Goal: Navigation & Orientation: Go to known website

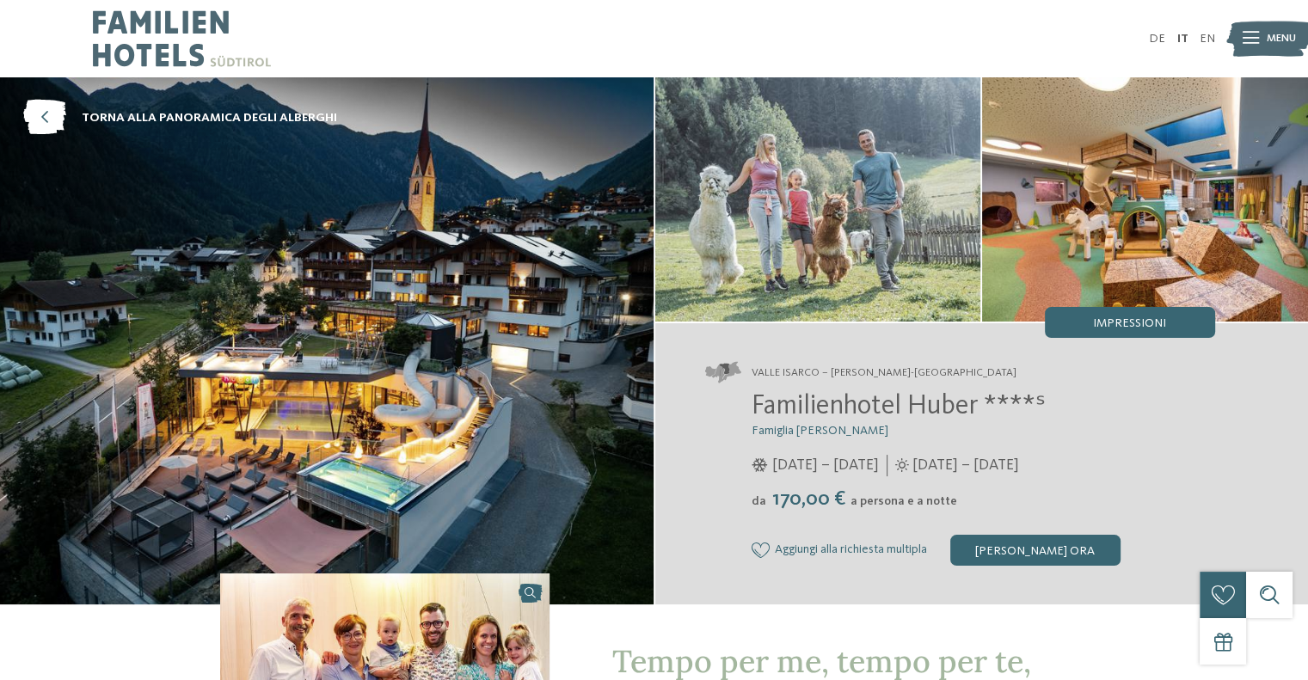
drag, startPoint x: 89, startPoint y: 13, endPoint x: 177, endPoint y: 47, distance: 95.0
click at [176, 47] on div "DE IT EN" at bounding box center [654, 38] width 1308 height 77
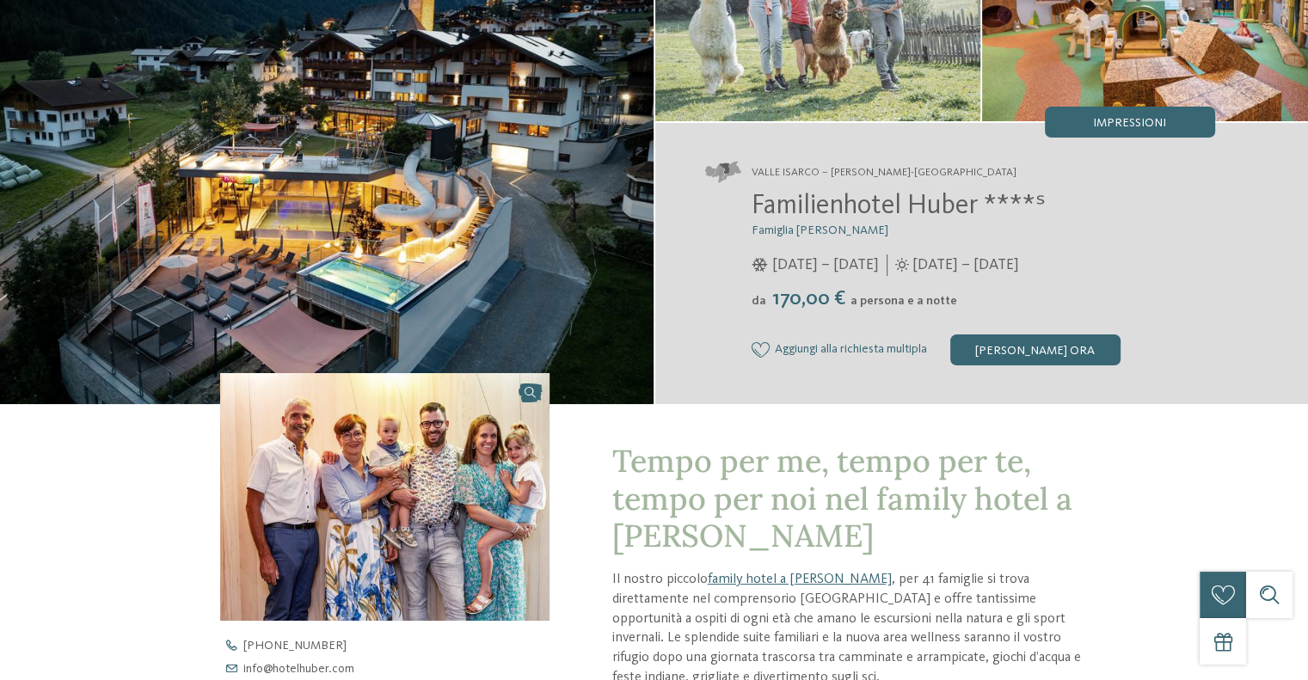
scroll to position [430, 0]
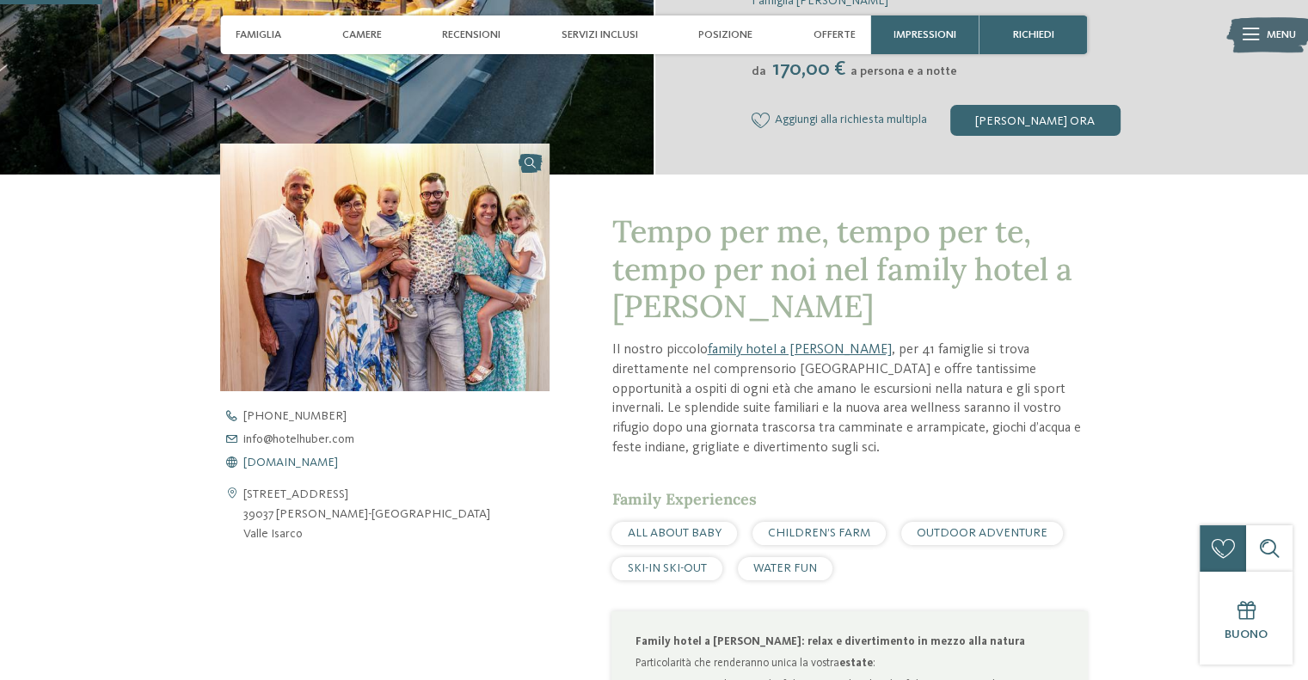
click at [328, 460] on span "[DOMAIN_NAME]" at bounding box center [290, 463] width 95 height 12
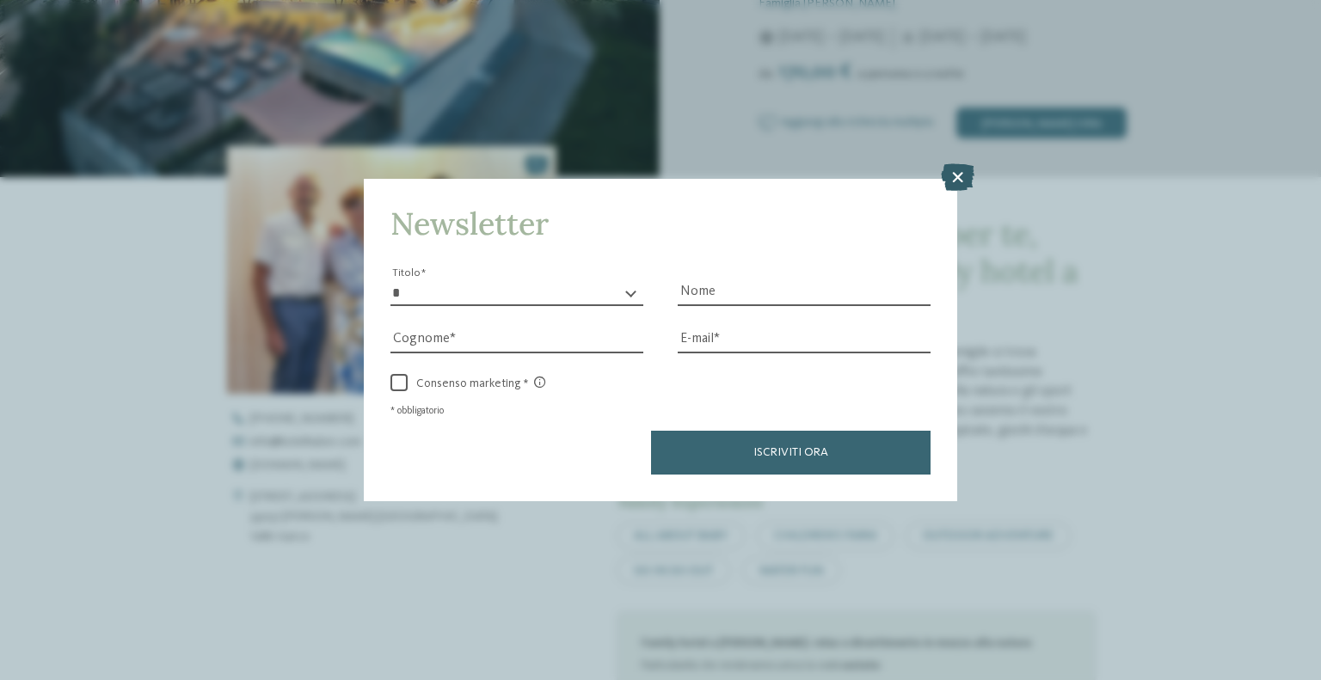
click at [972, 179] on icon at bounding box center [958, 177] width 34 height 28
